Goal: Information Seeking & Learning: Learn about a topic

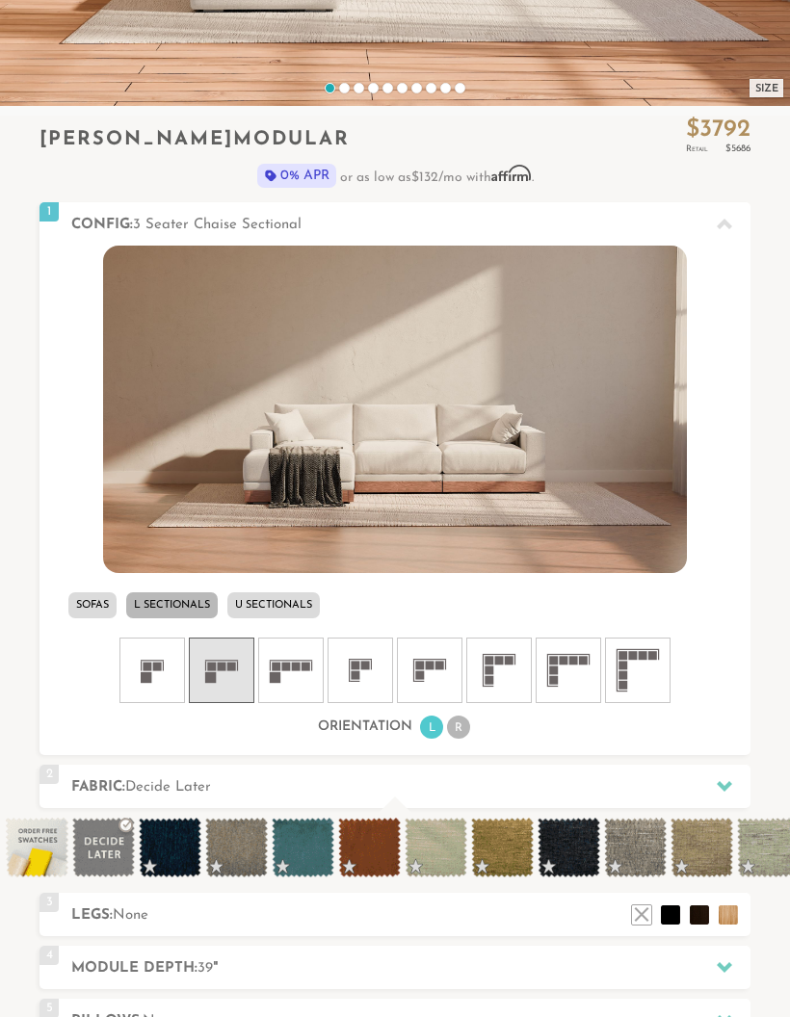
scroll to position [472, 0]
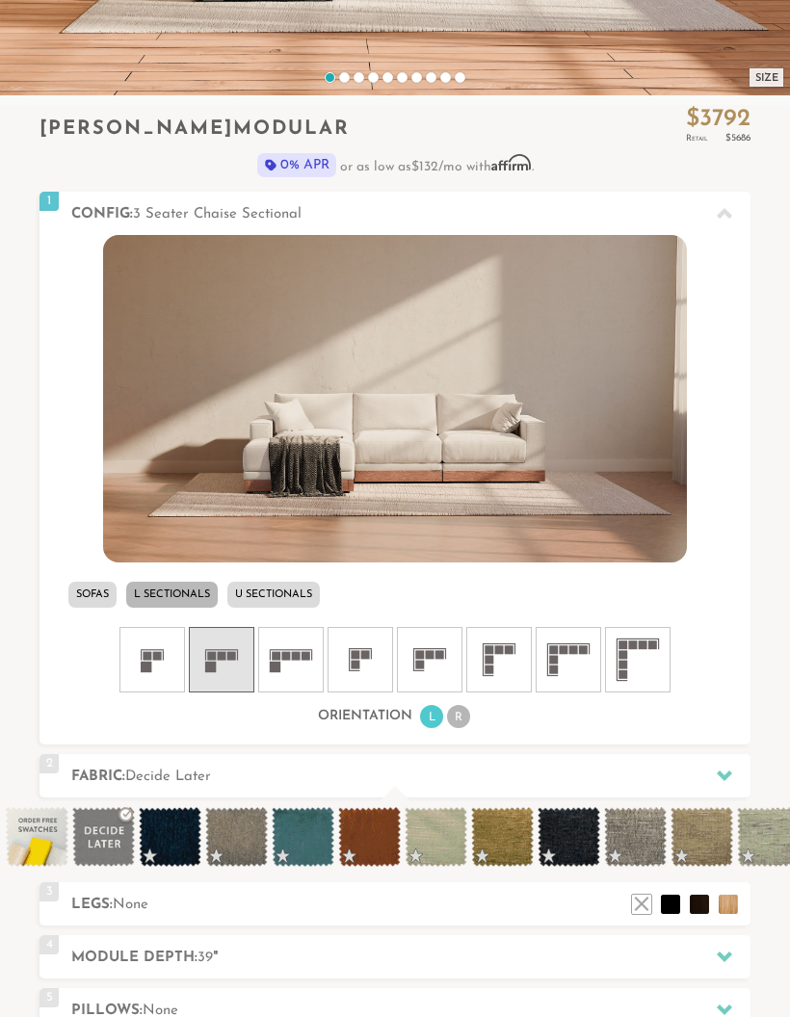
click at [458, 720] on li "R" at bounding box center [458, 717] width 23 height 23
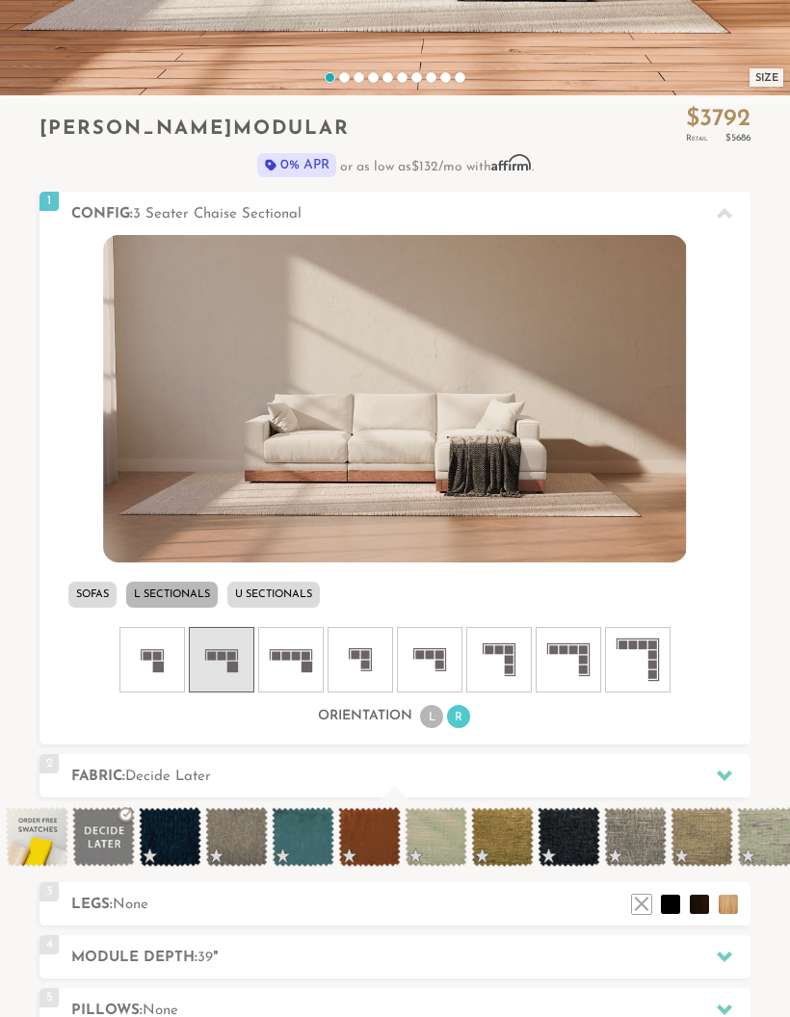
click at [296, 674] on icon at bounding box center [291, 660] width 58 height 58
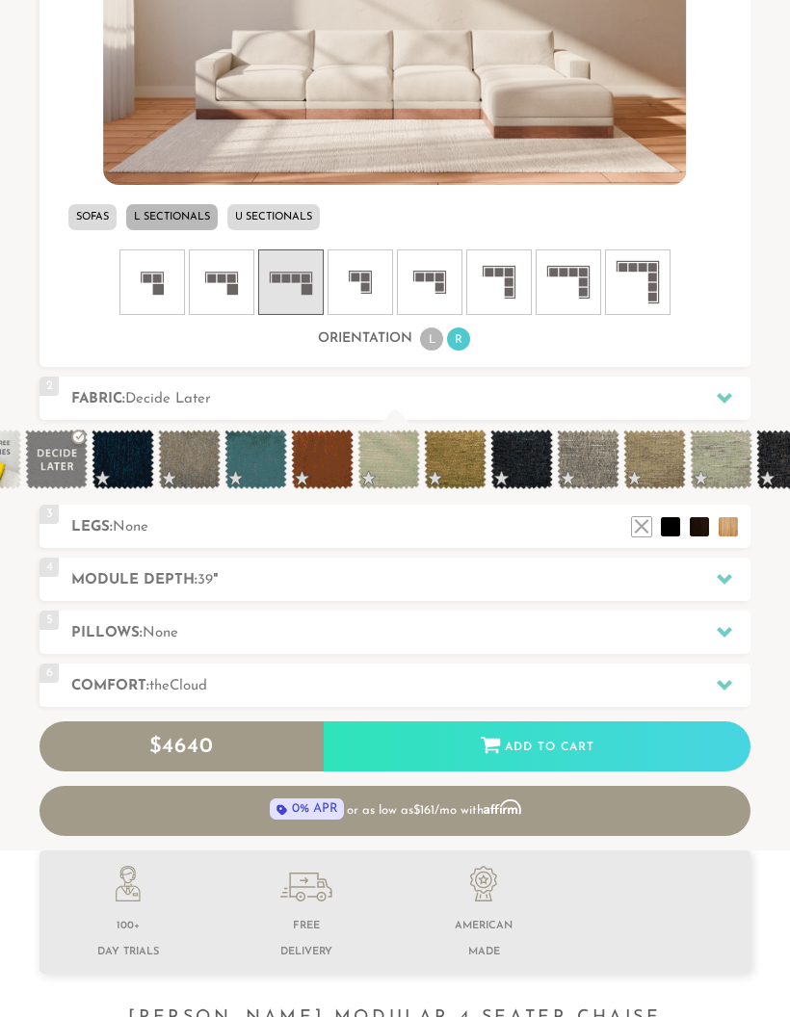
scroll to position [0, 59]
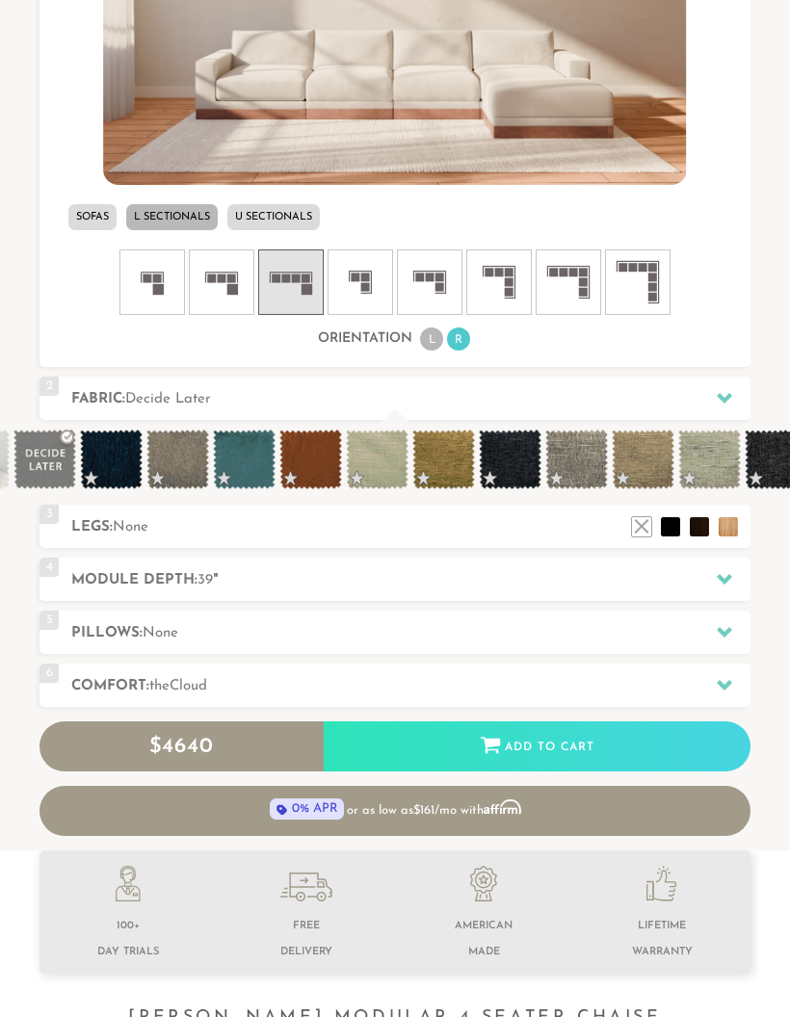
click at [718, 400] on icon at bounding box center [724, 397] width 15 height 15
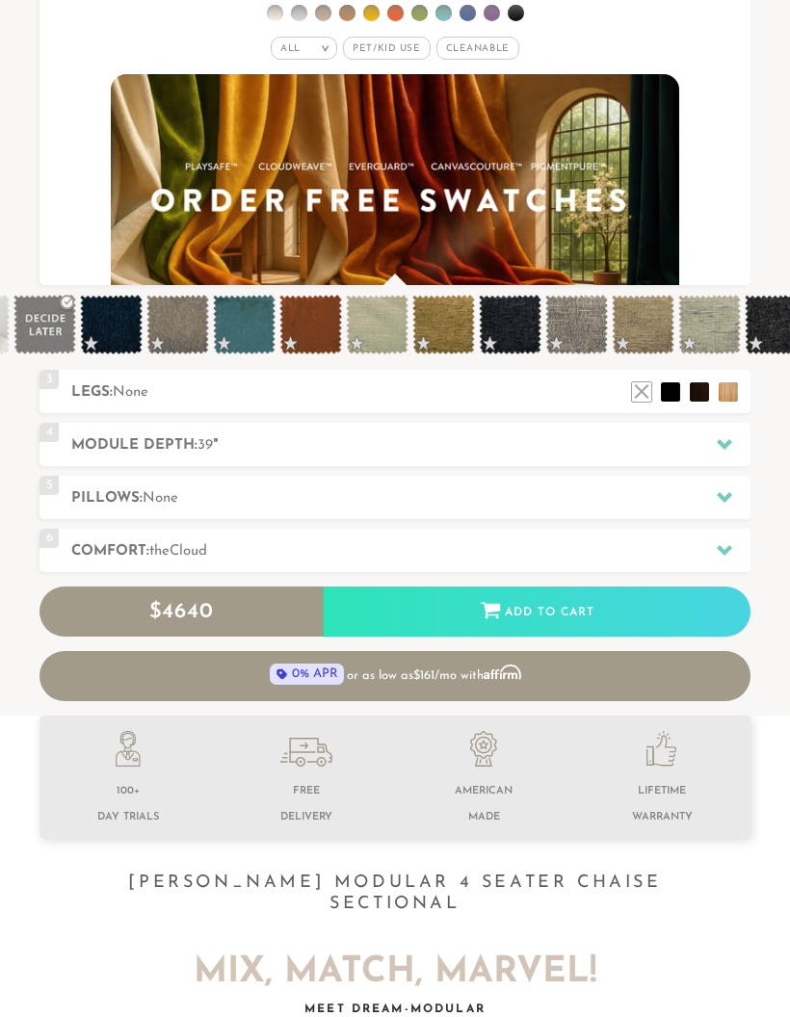
scroll to position [18343, 790]
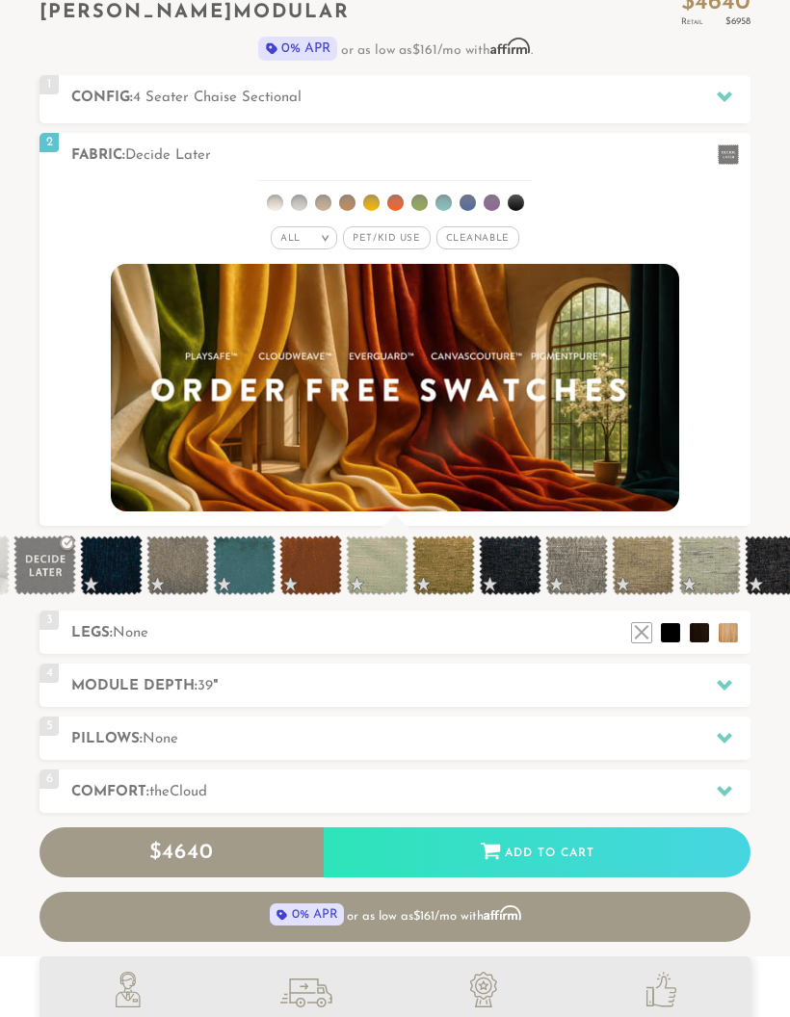
click at [407, 241] on span "Pet/Kid Use x" at bounding box center [386, 238] width 87 height 23
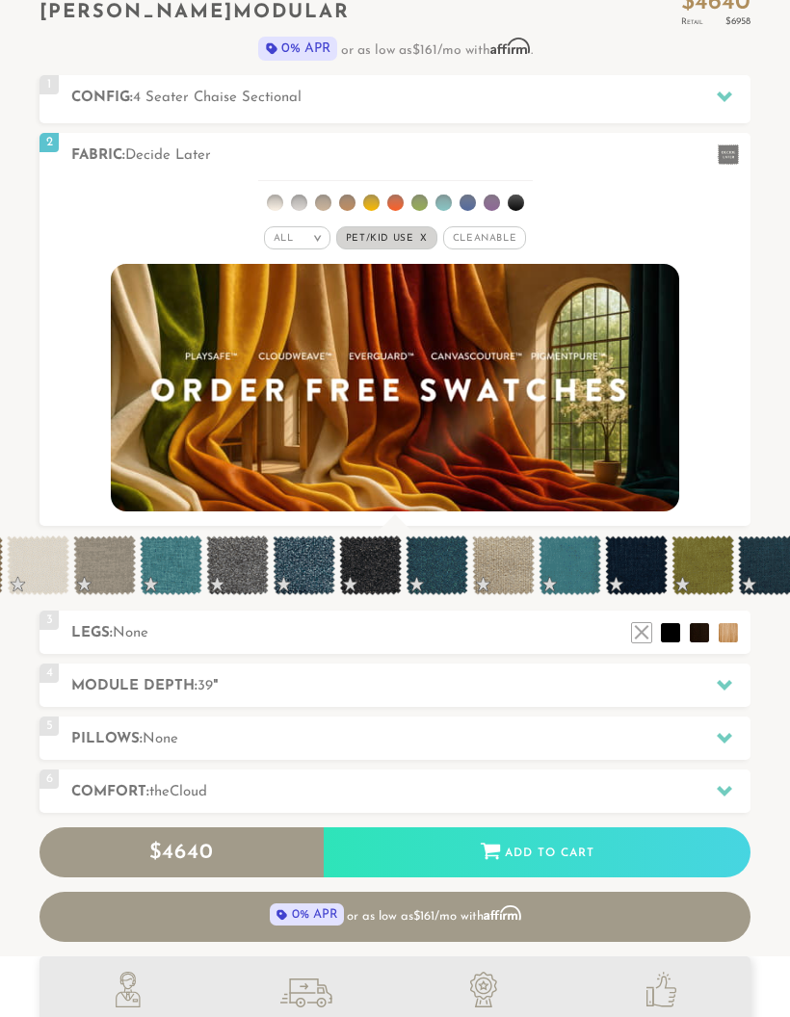
scroll to position [0, 6106]
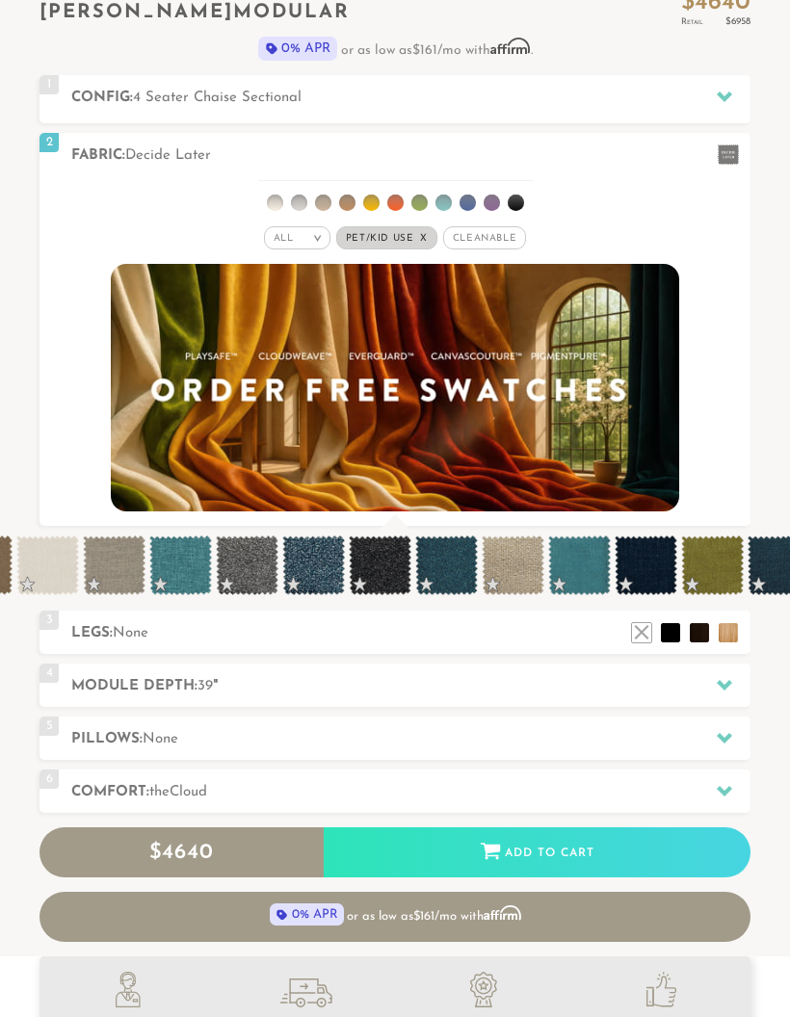
click at [258, 559] on span at bounding box center [247, 566] width 63 height 60
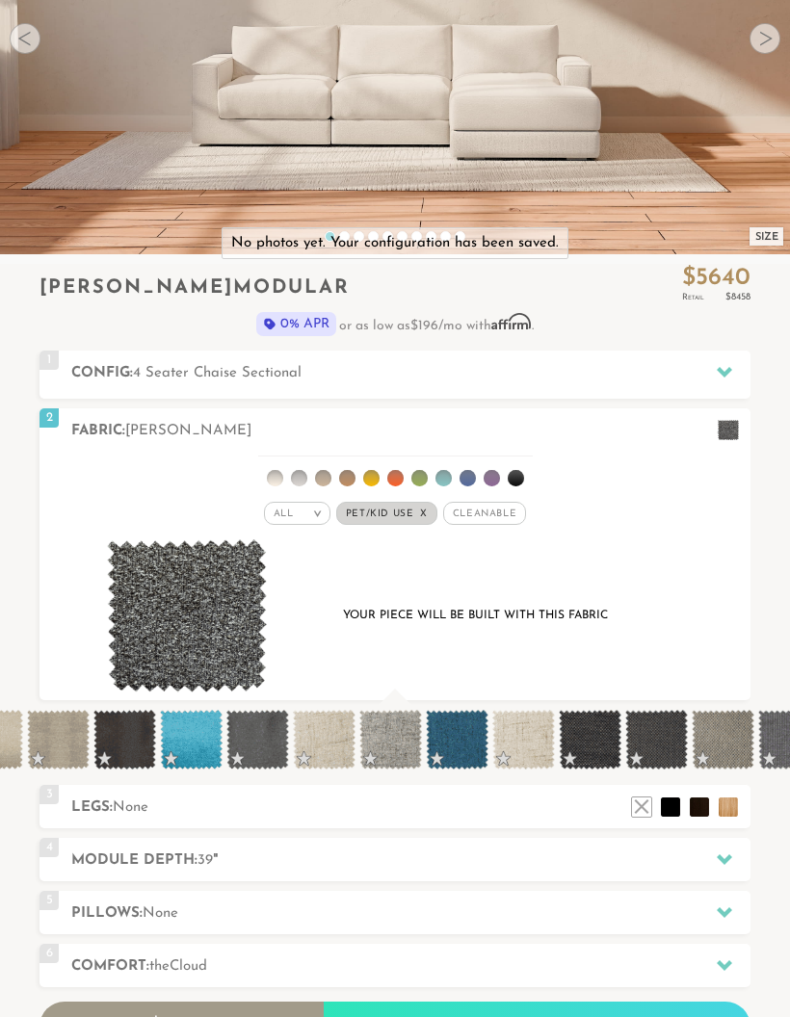
scroll to position [0, 7550]
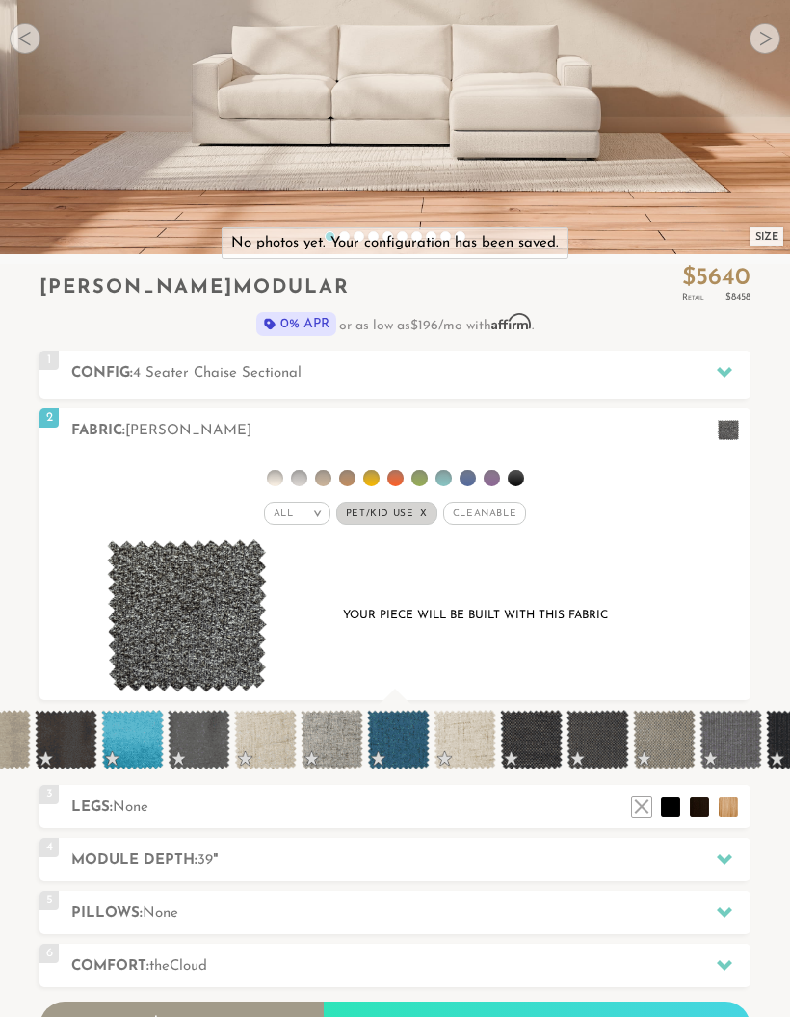
click at [351, 732] on span at bounding box center [332, 740] width 63 height 60
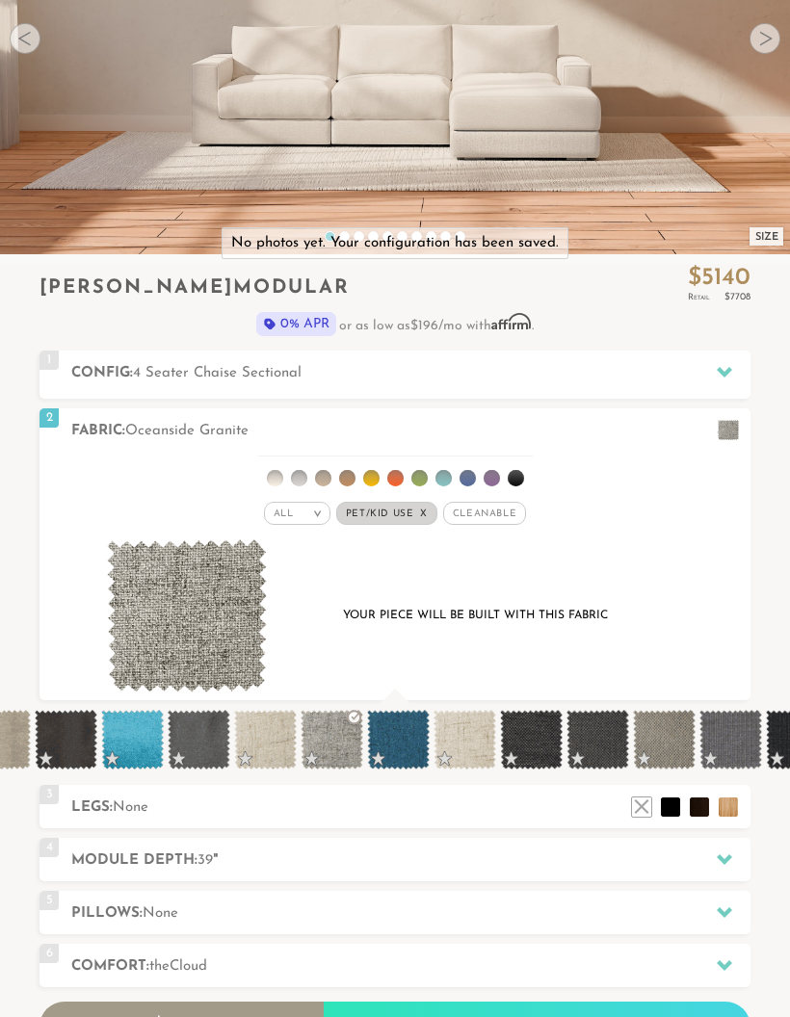
scroll to position [1, 1]
click at [595, 739] on span at bounding box center [598, 740] width 63 height 60
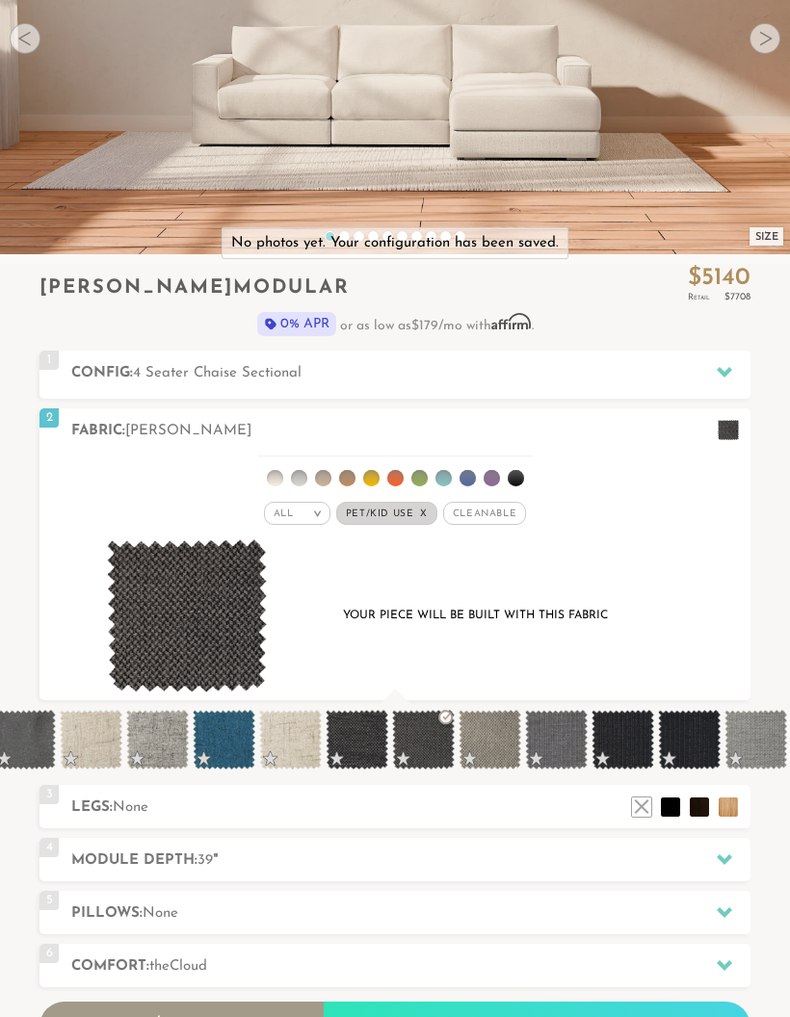
scroll to position [0, 7727]
click at [564, 741] on span at bounding box center [554, 740] width 63 height 60
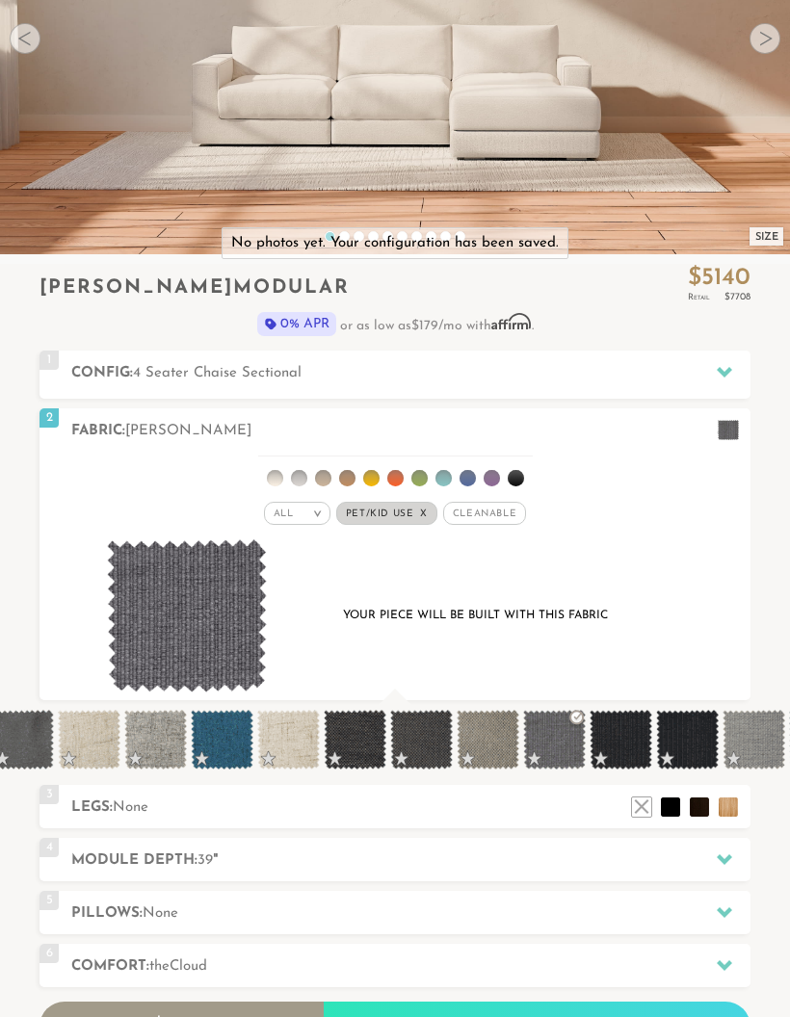
scroll to position [18241, 790]
click at [647, 806] on li at bounding box center [641, 807] width 19 height 19
click at [672, 811] on li at bounding box center [670, 807] width 19 height 19
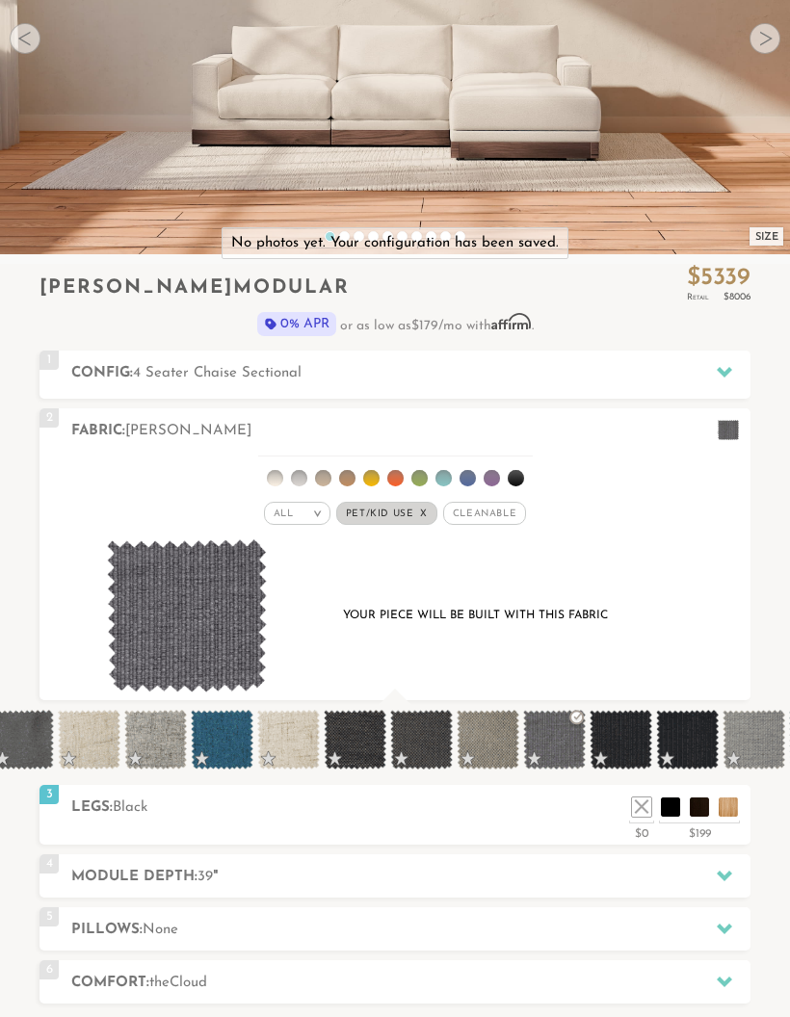
scroll to position [0, 0]
click at [701, 804] on li at bounding box center [699, 807] width 19 height 19
click at [738, 808] on li at bounding box center [728, 807] width 19 height 19
click at [643, 803] on li at bounding box center [641, 807] width 19 height 19
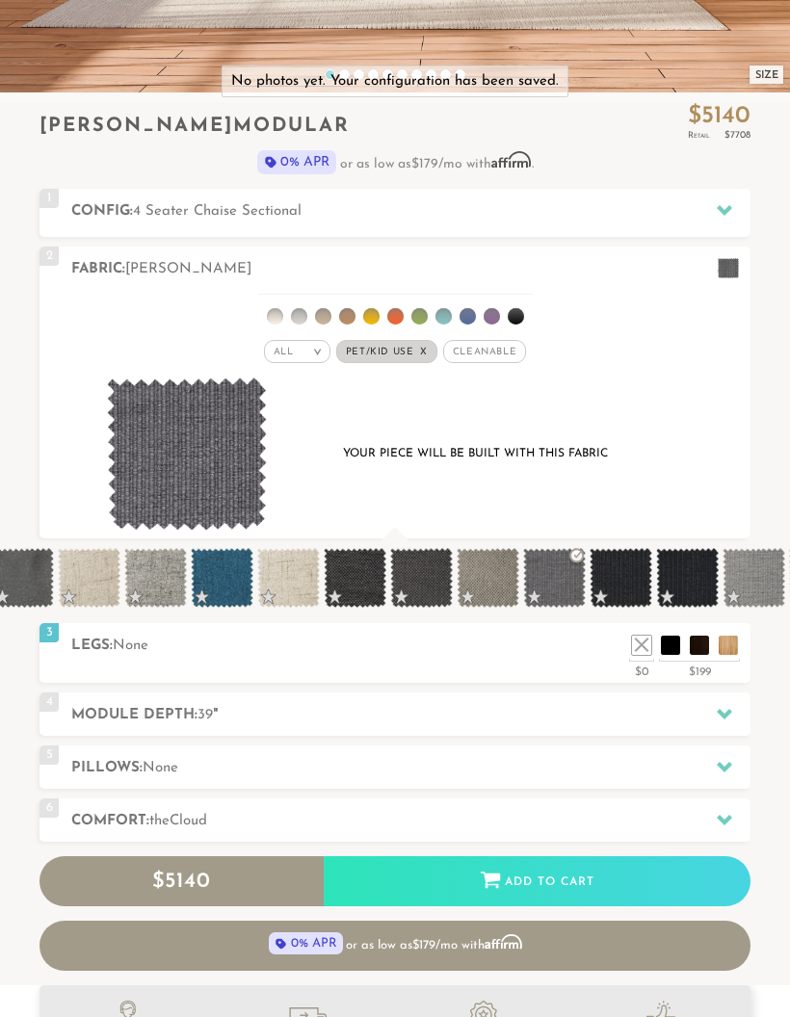
click at [589, 726] on h2 "Module Depth: 39 "" at bounding box center [410, 715] width 679 height 22
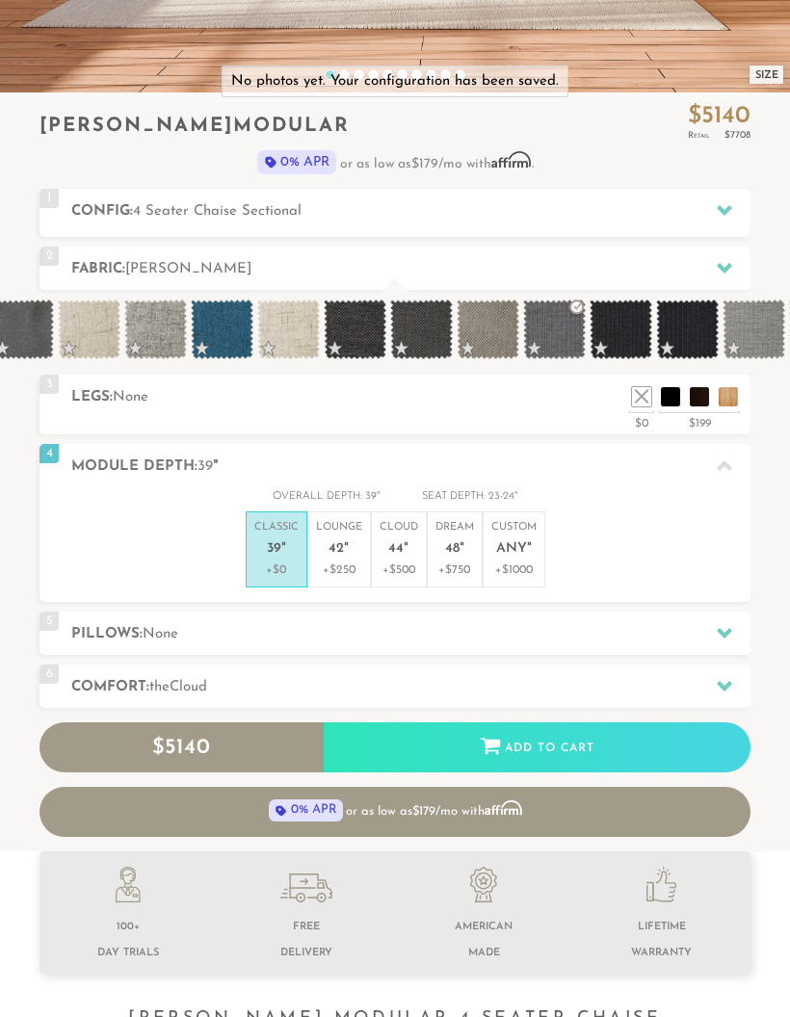
click at [350, 554] on p "Lounge 42 "" at bounding box center [339, 540] width 46 height 41
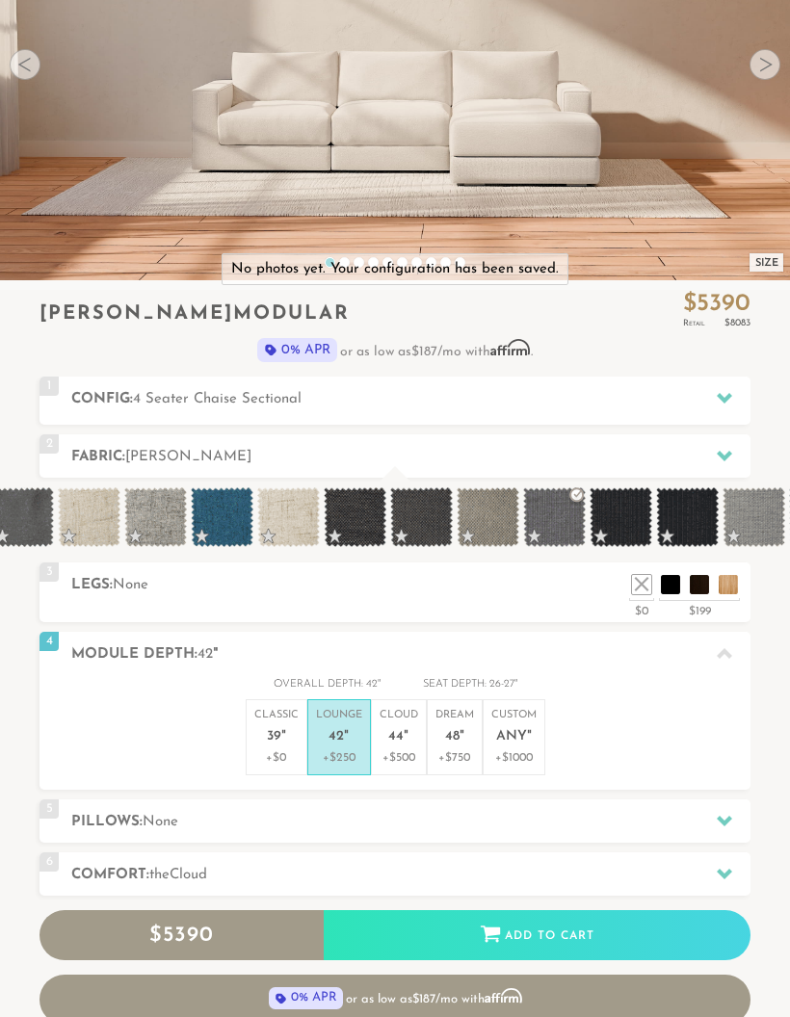
scroll to position [285, 0]
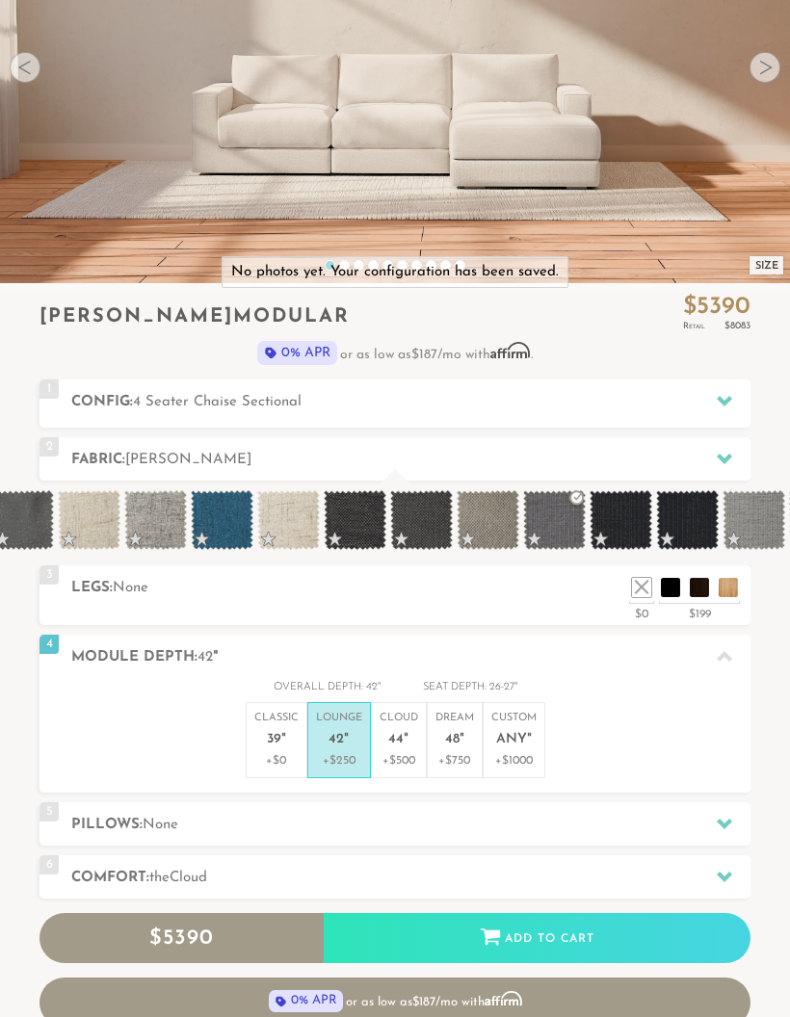
click at [288, 731] on p "Classic 39 "" at bounding box center [276, 731] width 44 height 41
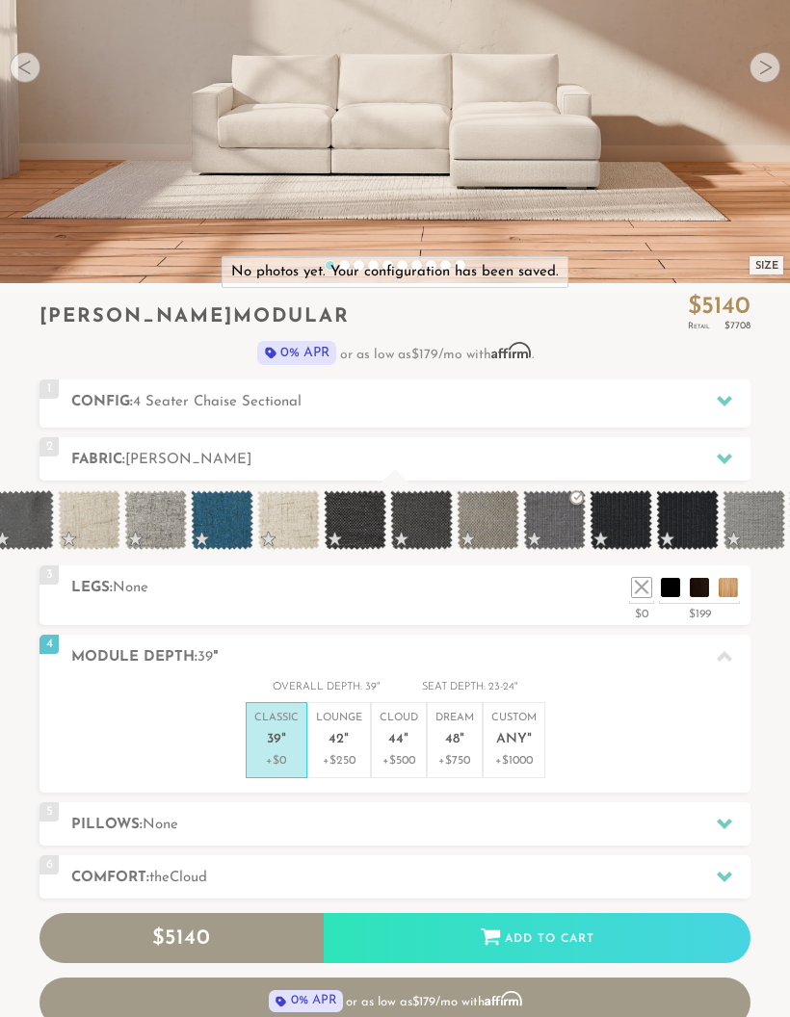
click at [351, 740] on p "Lounge 42 "" at bounding box center [339, 731] width 46 height 41
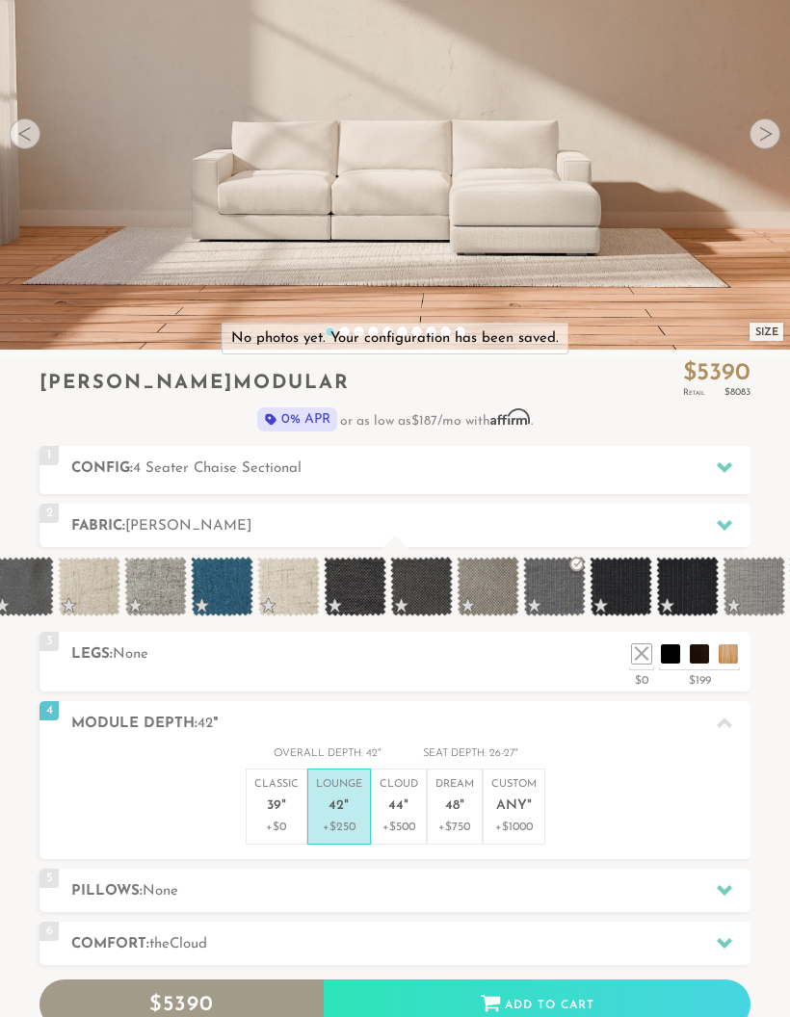
scroll to position [219, 0]
click at [770, 124] on div at bounding box center [765, 134] width 31 height 31
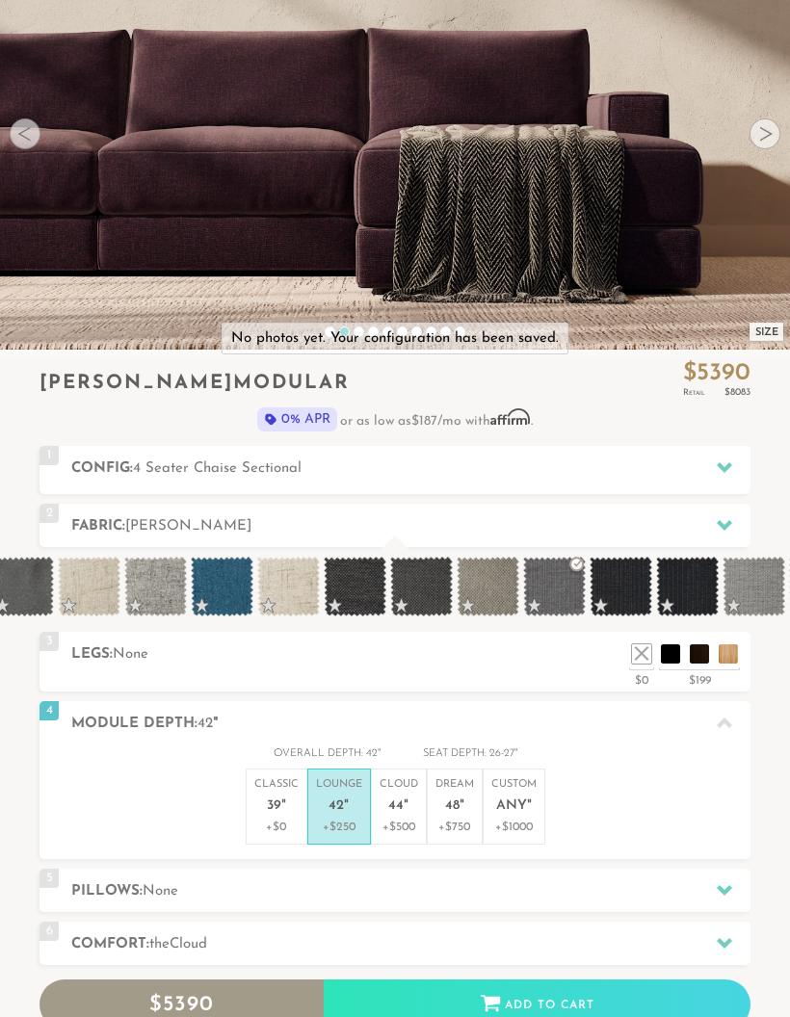
click at [780, 134] on video at bounding box center [395, 103] width 790 height 395
click at [779, 148] on video at bounding box center [395, 103] width 790 height 395
click at [775, 144] on div at bounding box center [765, 134] width 31 height 31
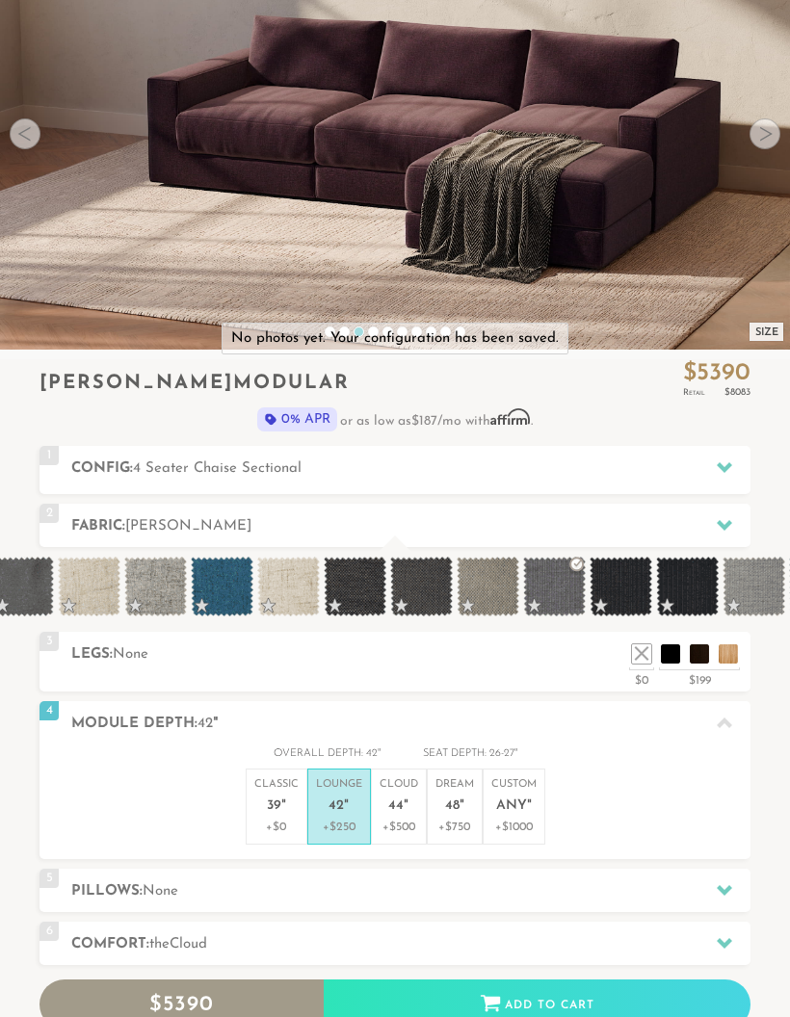
click at [768, 129] on div at bounding box center [765, 134] width 31 height 31
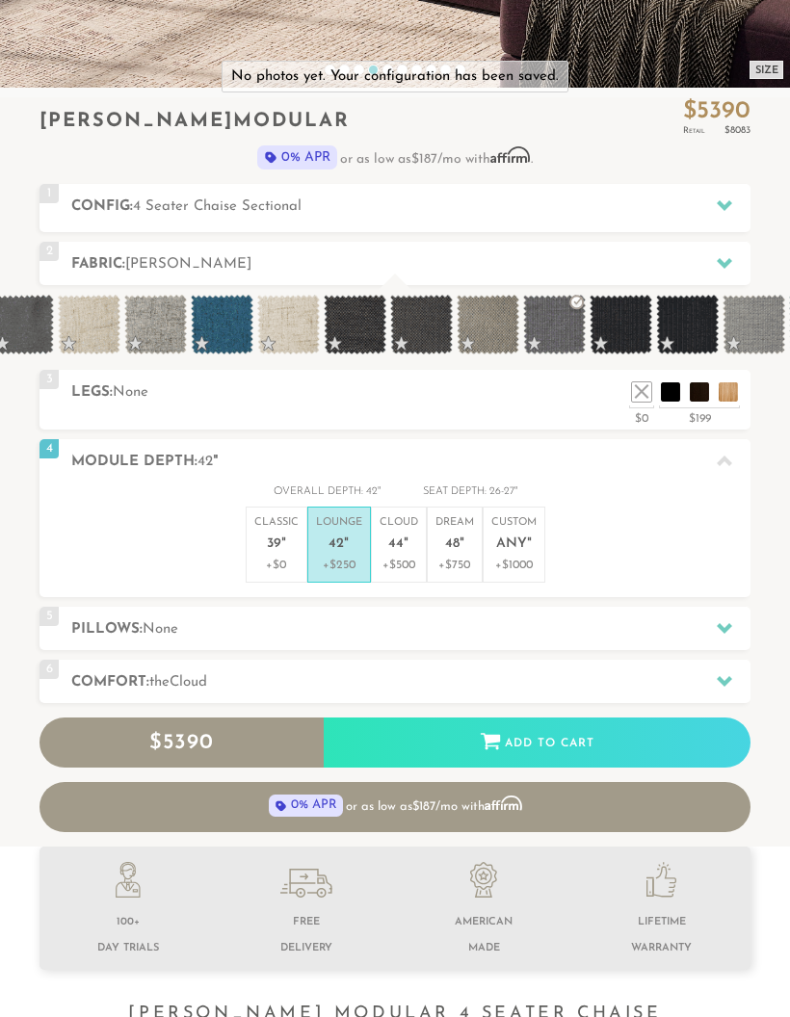
scroll to position [488, 0]
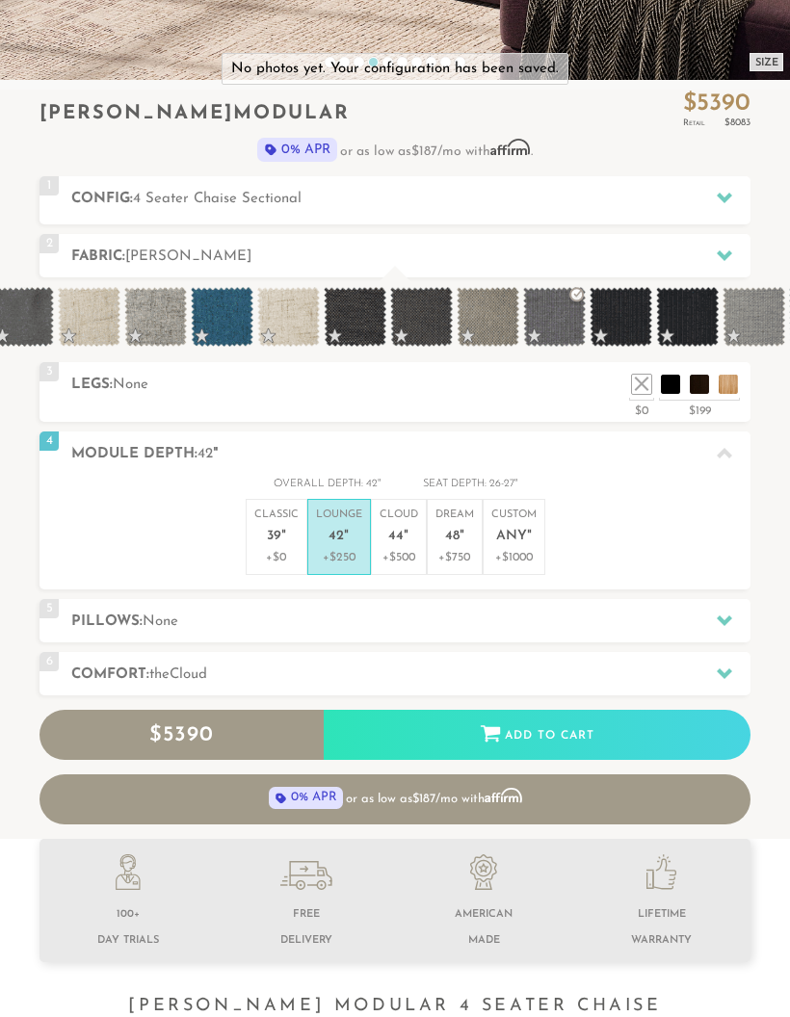
click at [583, 633] on div "5 Pillows: None" at bounding box center [395, 621] width 711 height 43
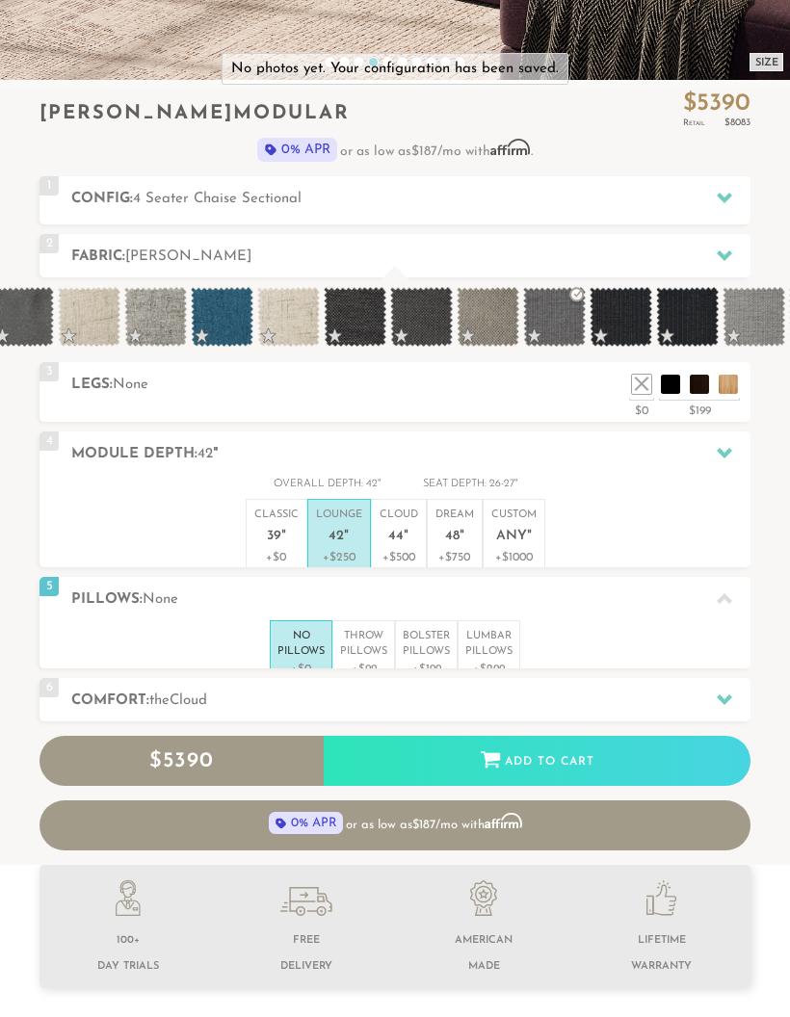
scroll to position [489, 0]
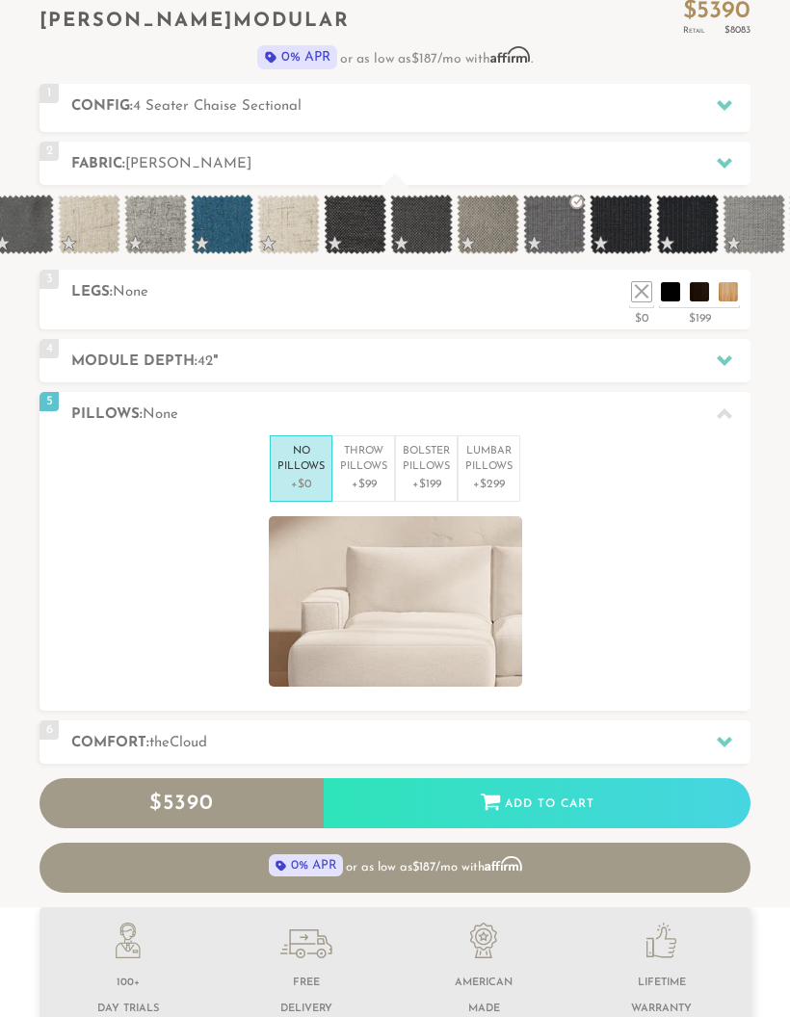
click at [571, 756] on div "6 Comfort: the Cloud soft" at bounding box center [395, 743] width 711 height 43
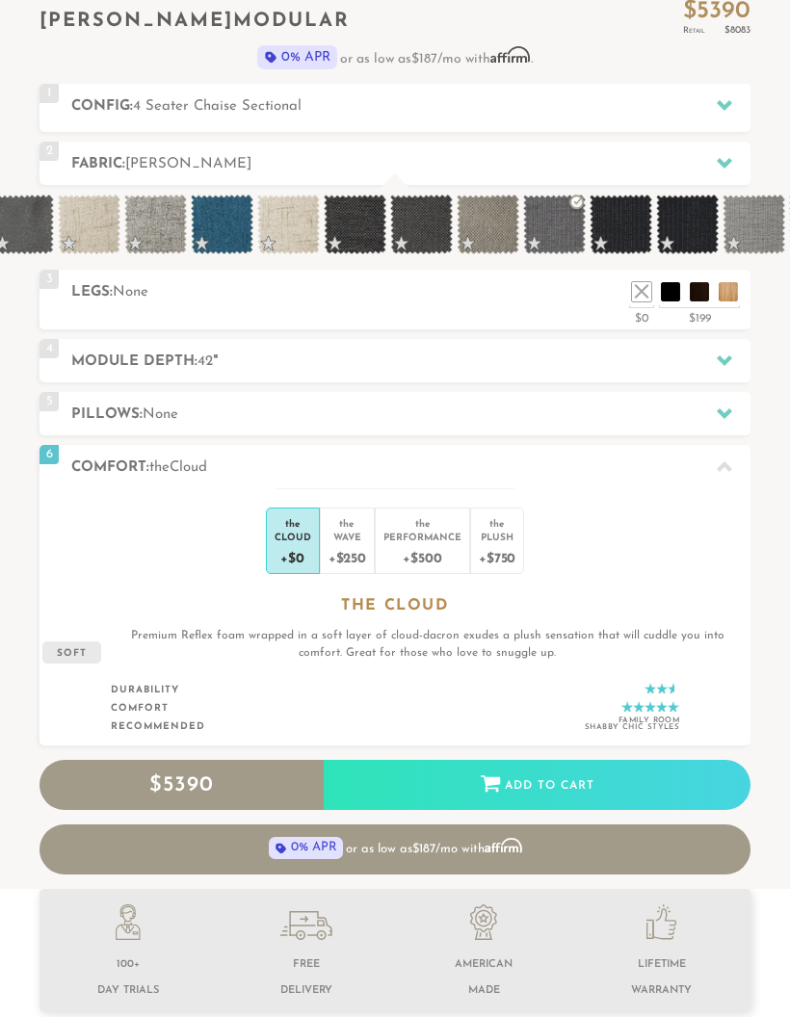
click at [358, 536] on div "Wave" at bounding box center [348, 536] width 38 height 13
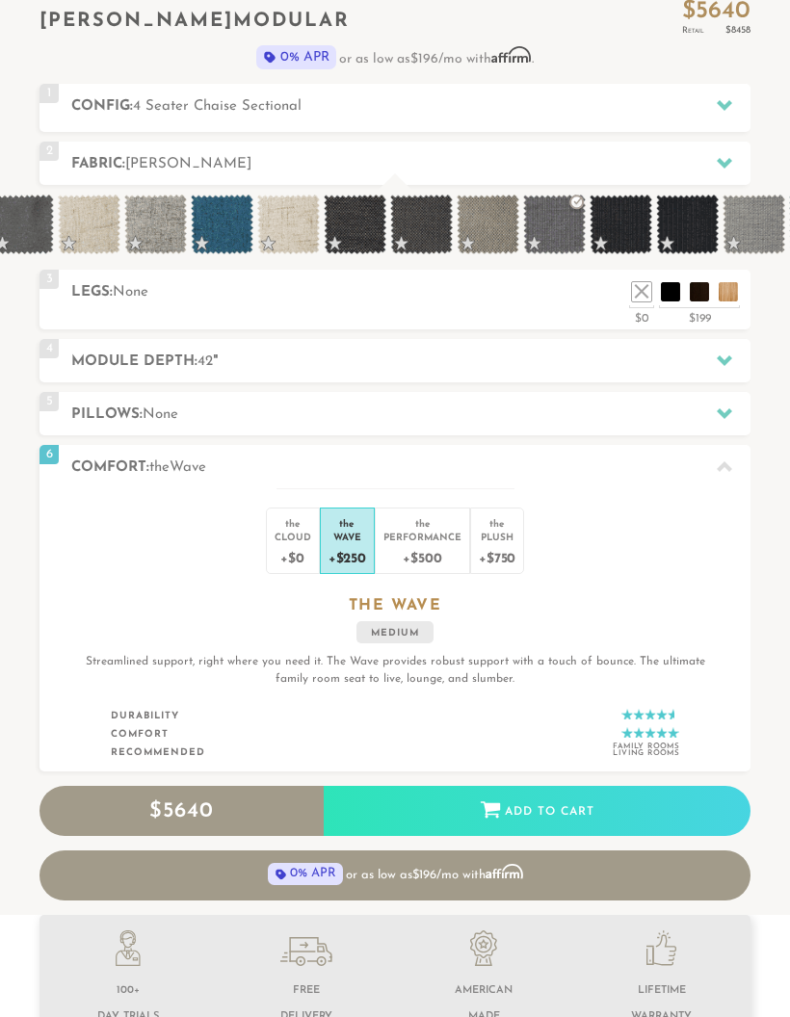
click at [445, 538] on div "Performance" at bounding box center [422, 536] width 78 height 13
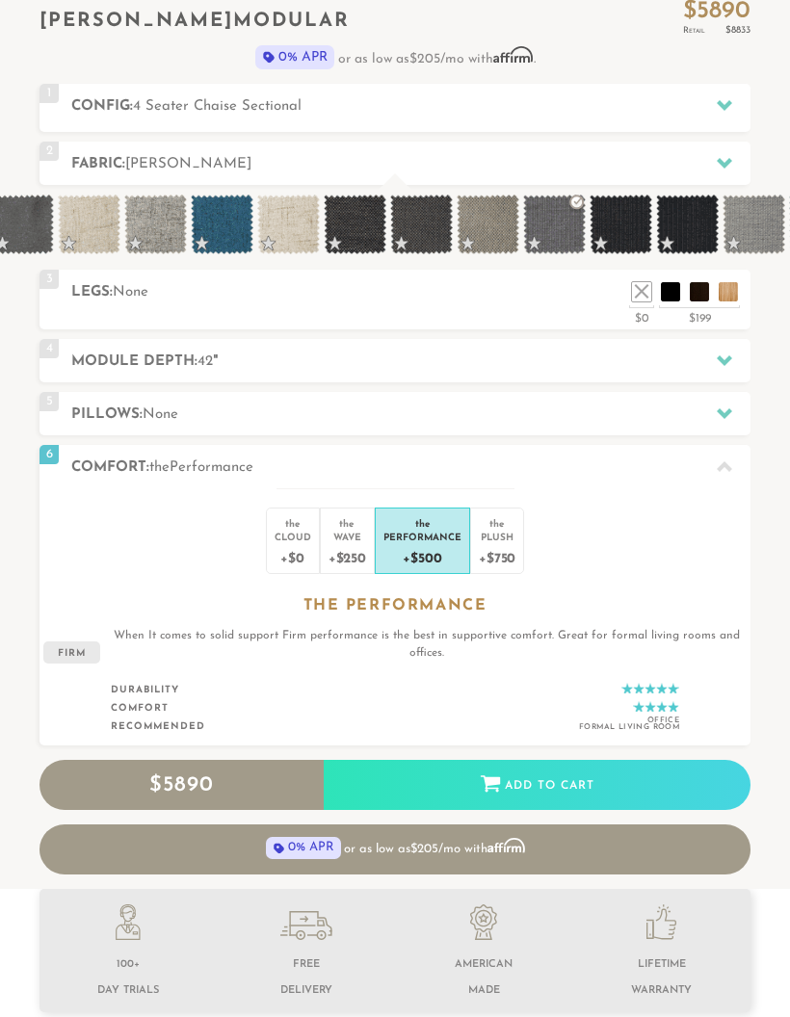
click at [509, 542] on div "Plush" at bounding box center [497, 536] width 37 height 13
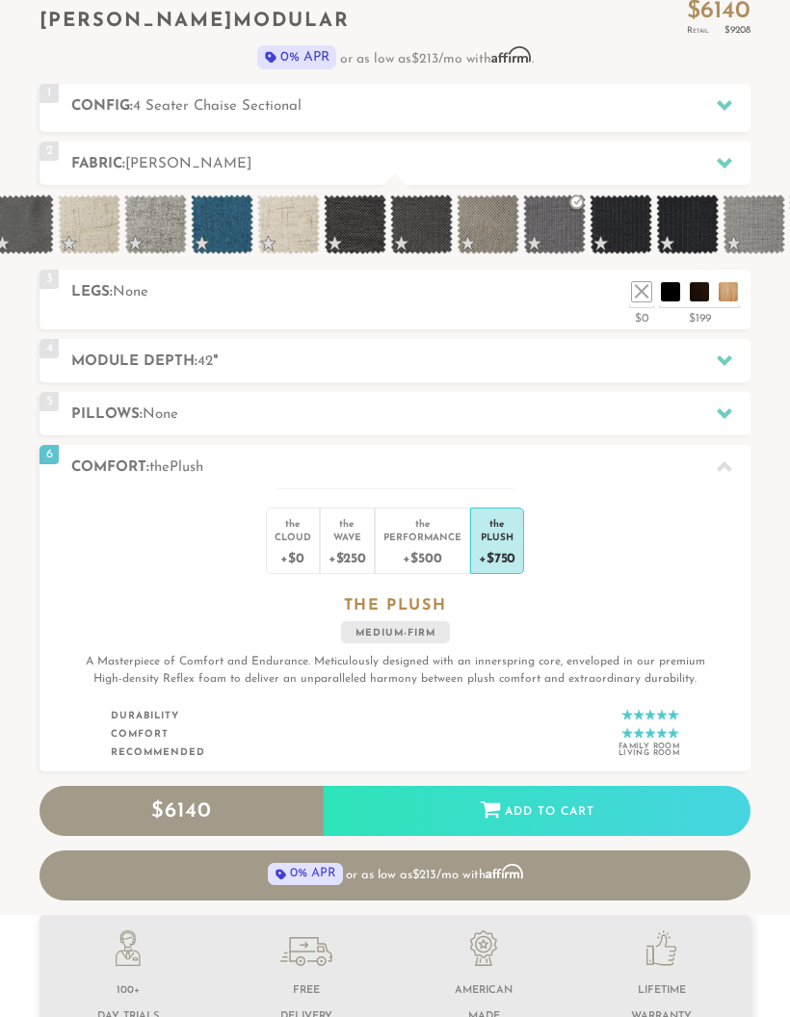
click at [441, 547] on div "+$500" at bounding box center [422, 557] width 78 height 28
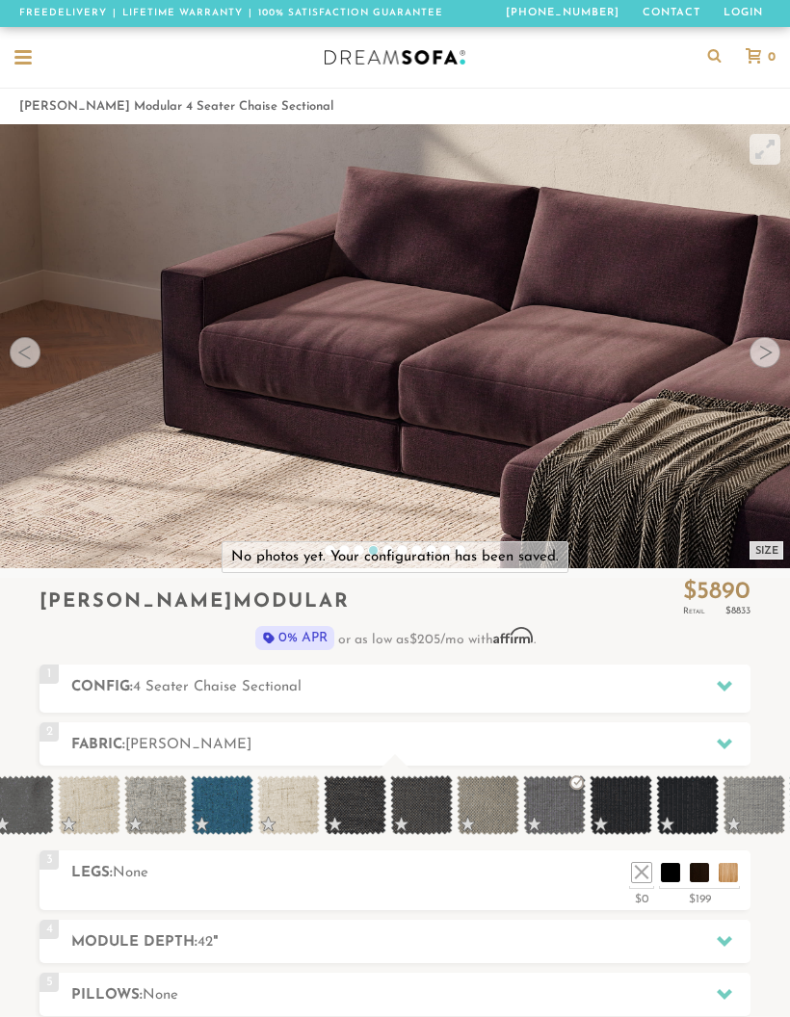
click at [748, 362] on video at bounding box center [395, 321] width 790 height 395
click at [774, 358] on div at bounding box center [765, 352] width 31 height 31
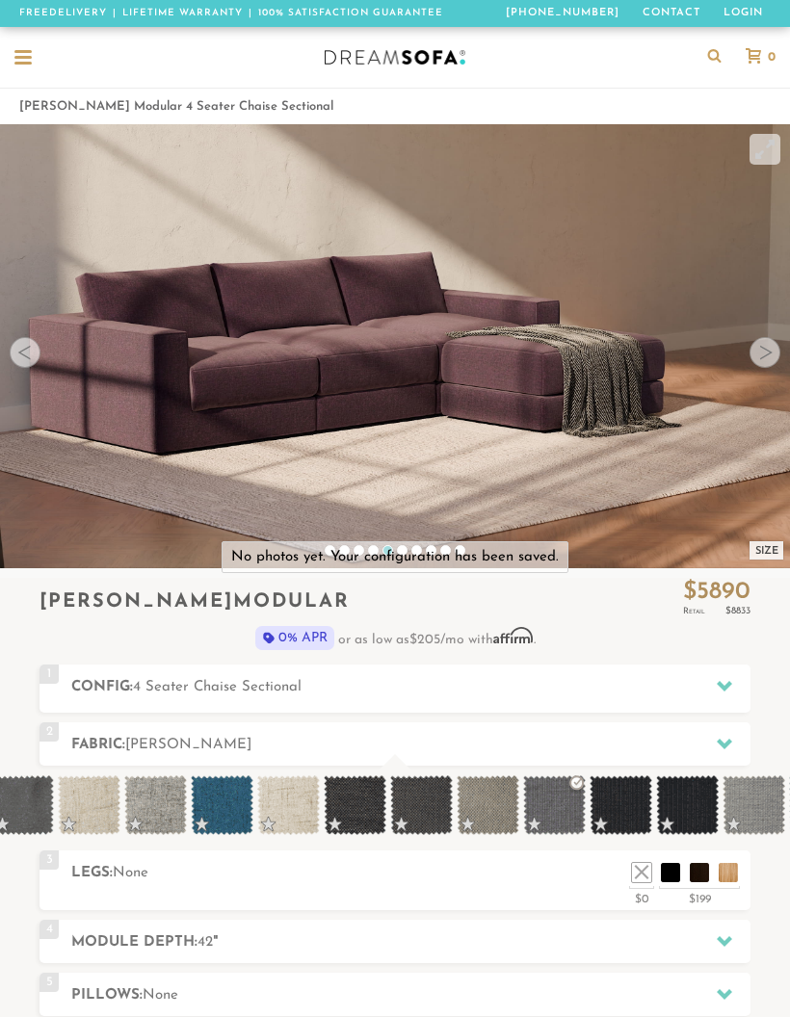
click at [765, 352] on div at bounding box center [765, 352] width 31 height 31
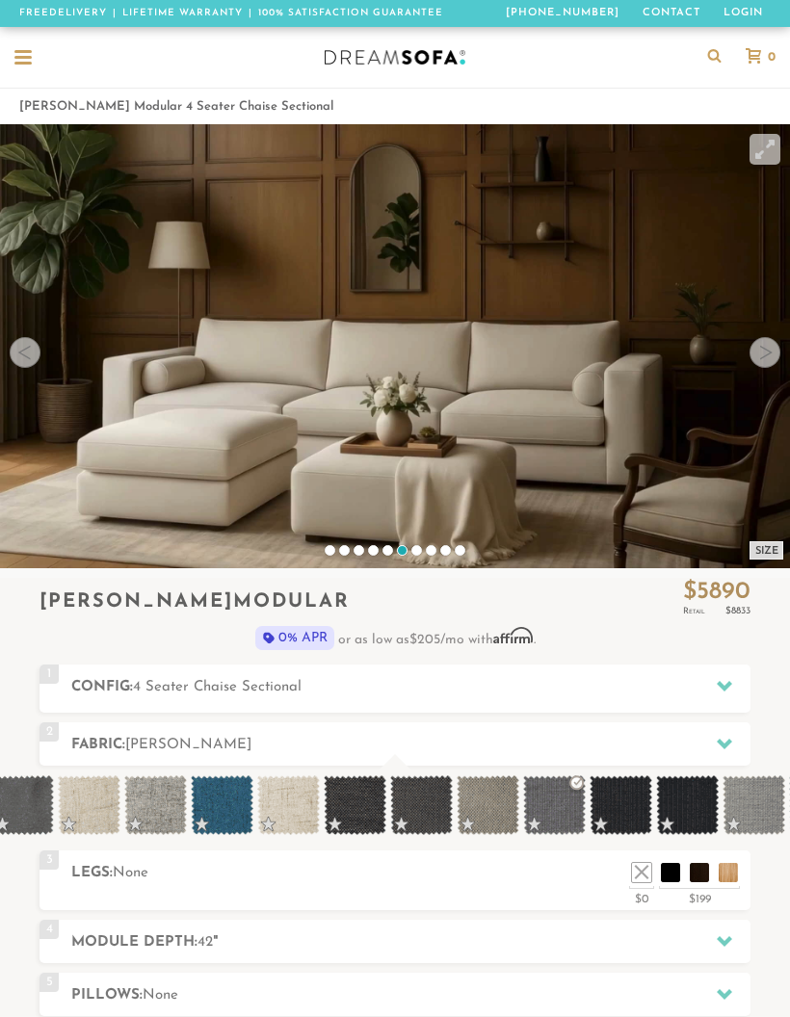
click at [763, 347] on div at bounding box center [765, 352] width 31 height 31
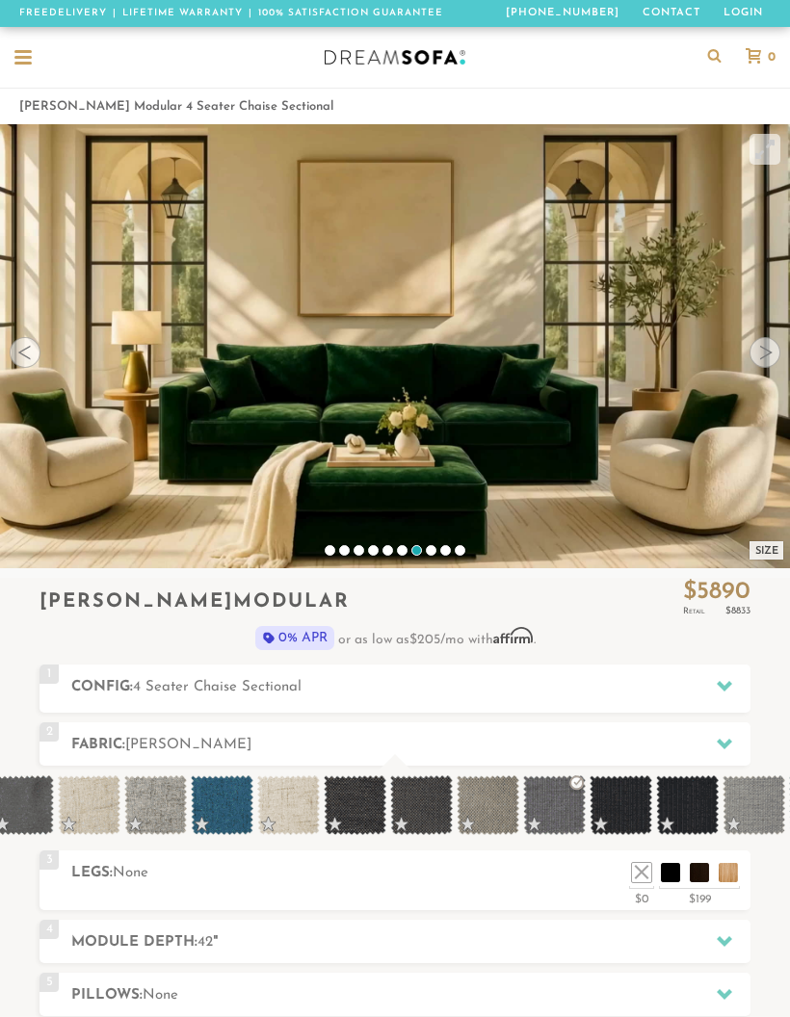
click at [763, 346] on div at bounding box center [765, 352] width 31 height 31
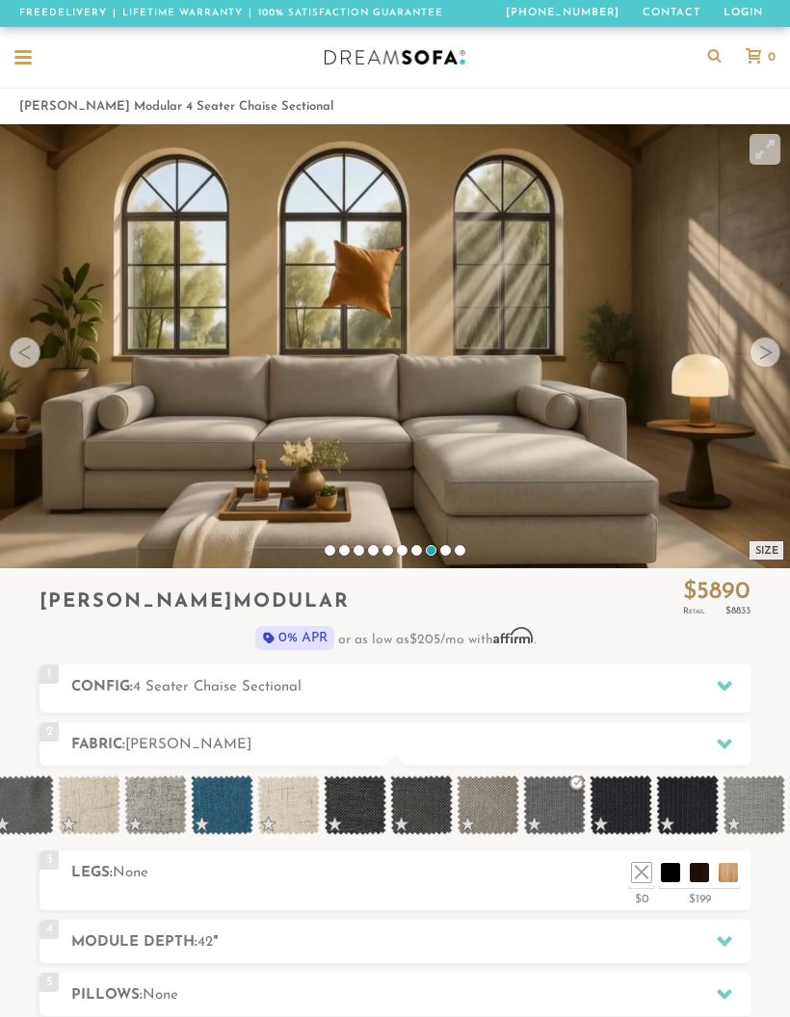
click at [760, 347] on div at bounding box center [765, 352] width 31 height 31
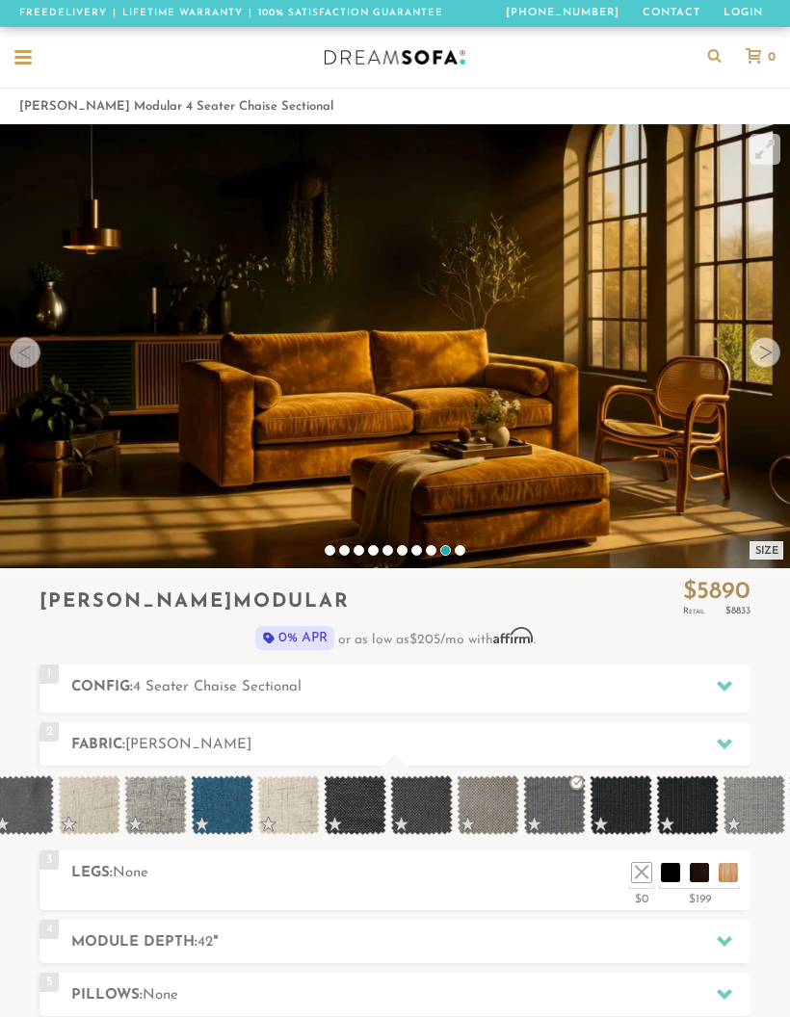
click at [30, 65] on div at bounding box center [22, 58] width 17 height 17
